Goal: Book appointment/travel/reservation

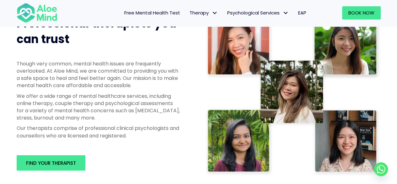
scroll to position [363, 0]
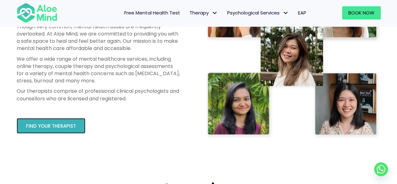
click at [70, 122] on link "Find your therapist" at bounding box center [51, 125] width 69 height 15
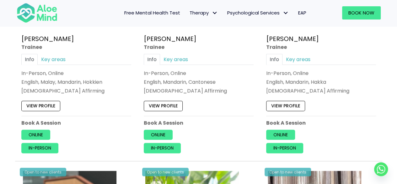
scroll to position [418, 0]
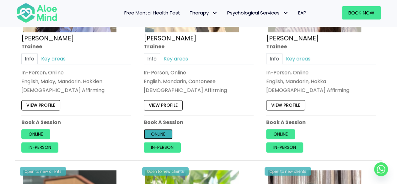
click at [158, 135] on link "Online" at bounding box center [158, 134] width 29 height 10
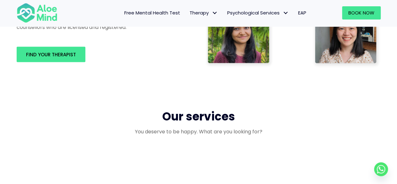
scroll to position [436, 0]
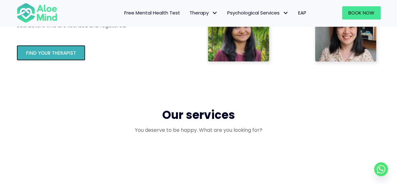
click at [69, 49] on link "Find your therapist" at bounding box center [51, 52] width 69 height 15
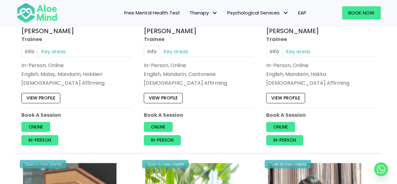
scroll to position [435, 0]
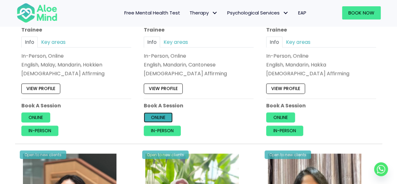
click at [168, 113] on link "Online" at bounding box center [158, 117] width 29 height 10
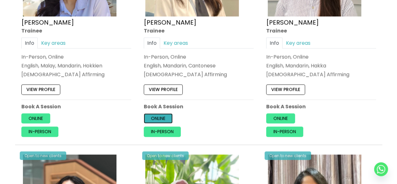
click at [160, 118] on link "Online" at bounding box center [158, 118] width 29 height 10
click at [152, 115] on link "Online" at bounding box center [158, 118] width 29 height 10
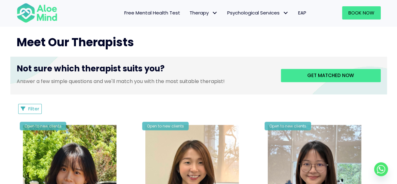
scroll to position [202, 0]
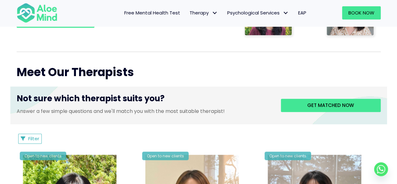
scroll to position [202, 0]
